Goal: Transaction & Acquisition: Subscribe to service/newsletter

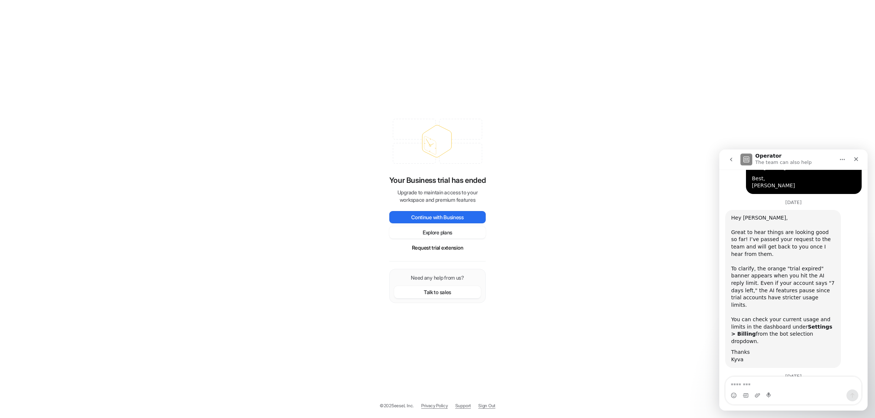
scroll to position [518, 0]
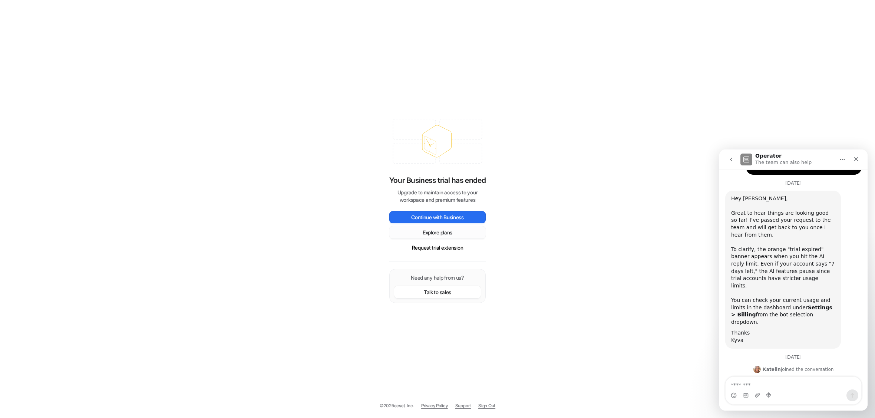
click at [411, 232] on button "Explore plans" at bounding box center [438, 232] width 96 height 12
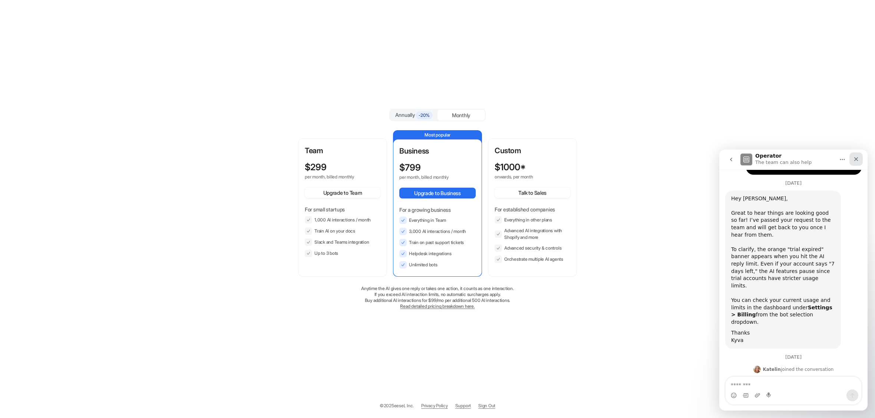
click at [858, 160] on icon "Close" at bounding box center [857, 159] width 6 height 6
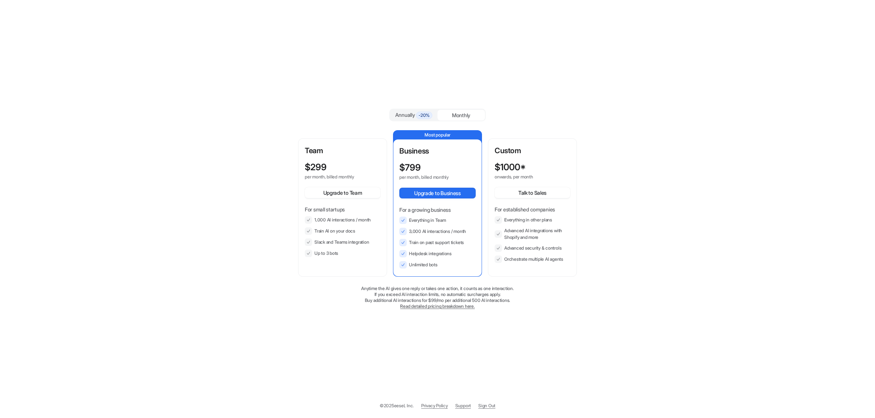
scroll to position [518, 0]
click at [328, 174] on p "per month, billed monthly" at bounding box center [336, 177] width 62 height 6
click at [336, 191] on button "Upgrade to Team" at bounding box center [343, 192] width 76 height 11
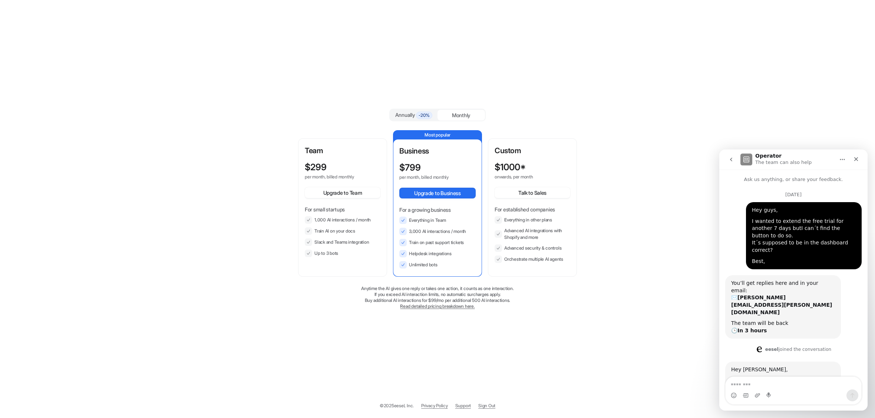
scroll to position [518, 0]
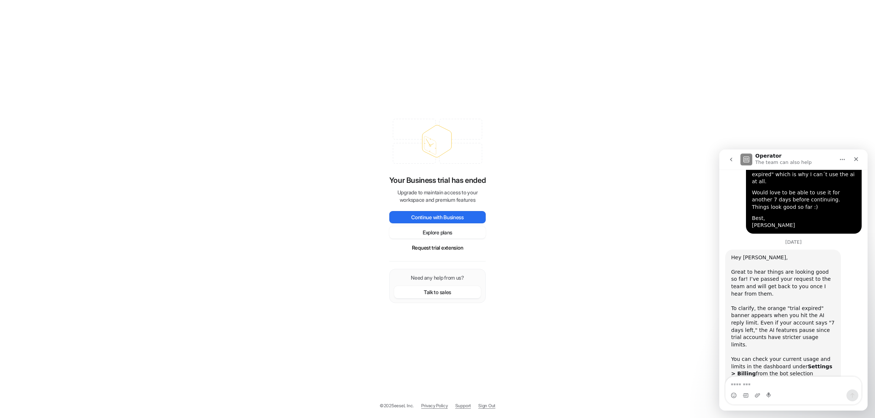
scroll to position [518, 0]
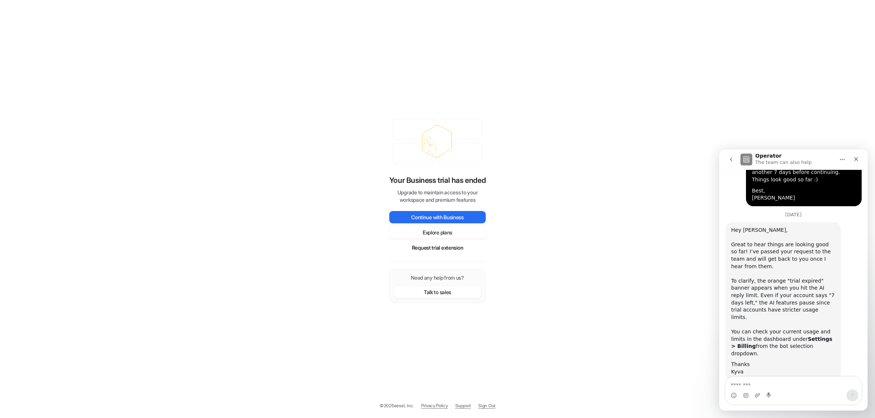
scroll to position [518, 0]
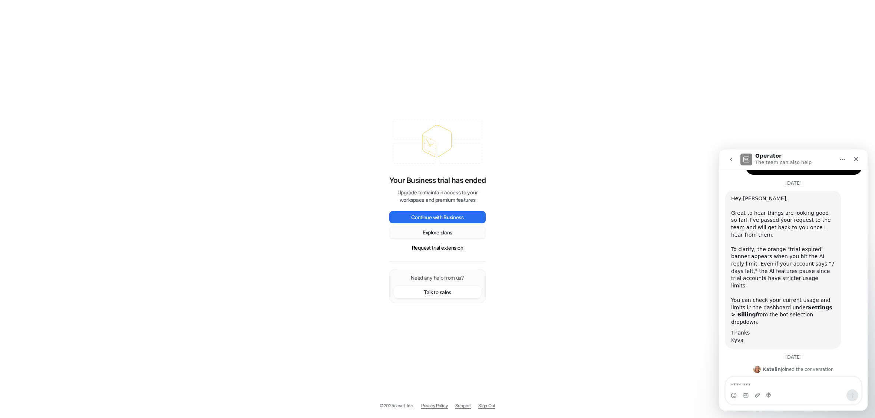
click at [443, 235] on button "Explore plans" at bounding box center [438, 232] width 96 height 12
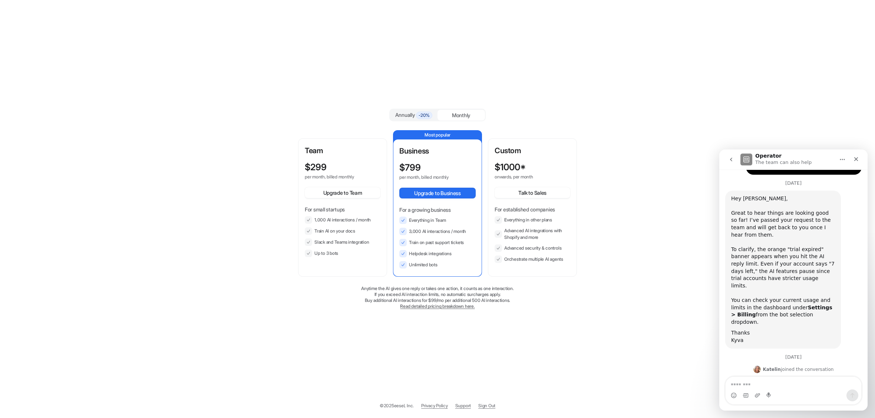
click at [339, 158] on div "Team $ 299 per month, billed monthly Upgrade to Team For small startups 1,000 A…" at bounding box center [343, 201] width 76 height 112
click at [334, 194] on button "Upgrade to Team" at bounding box center [343, 192] width 76 height 11
